Goal: Information Seeking & Learning: Find specific fact

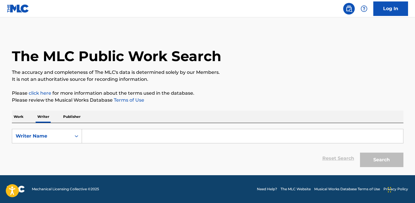
click at [23, 117] on p "Work" at bounding box center [18, 117] width 13 height 12
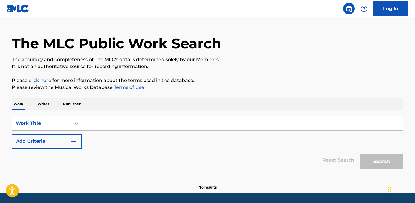
click at [59, 131] on div "Work Title" at bounding box center [47, 123] width 70 height 14
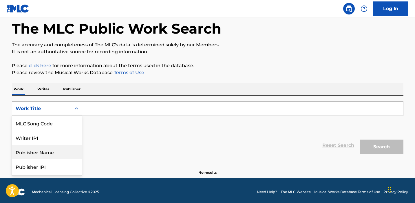
scroll to position [56, 0]
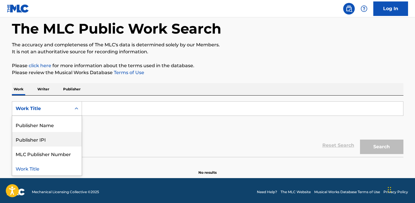
click at [116, 137] on div "Reset Search Search" at bounding box center [208, 145] width 392 height 23
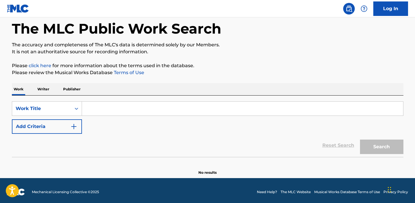
click at [48, 94] on p "Writer" at bounding box center [43, 89] width 15 height 12
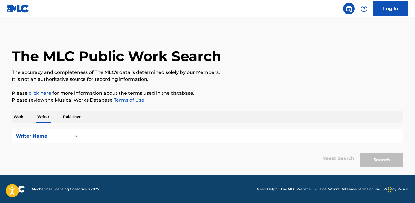
click at [105, 140] on input "Search Form" at bounding box center [242, 136] width 321 height 14
paste input "oby ohnyioha"
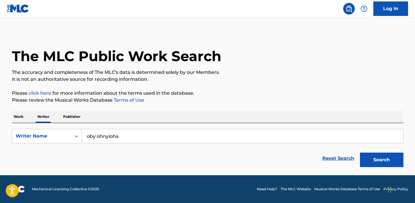
type input "oby ohnyioha"
click at [373, 157] on button "Search" at bounding box center [381, 160] width 43 height 14
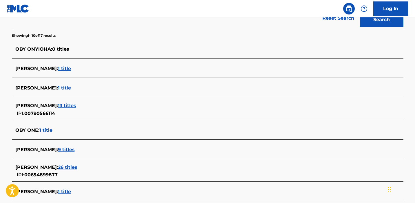
scroll to position [152, 0]
